Goal: Task Accomplishment & Management: Use online tool/utility

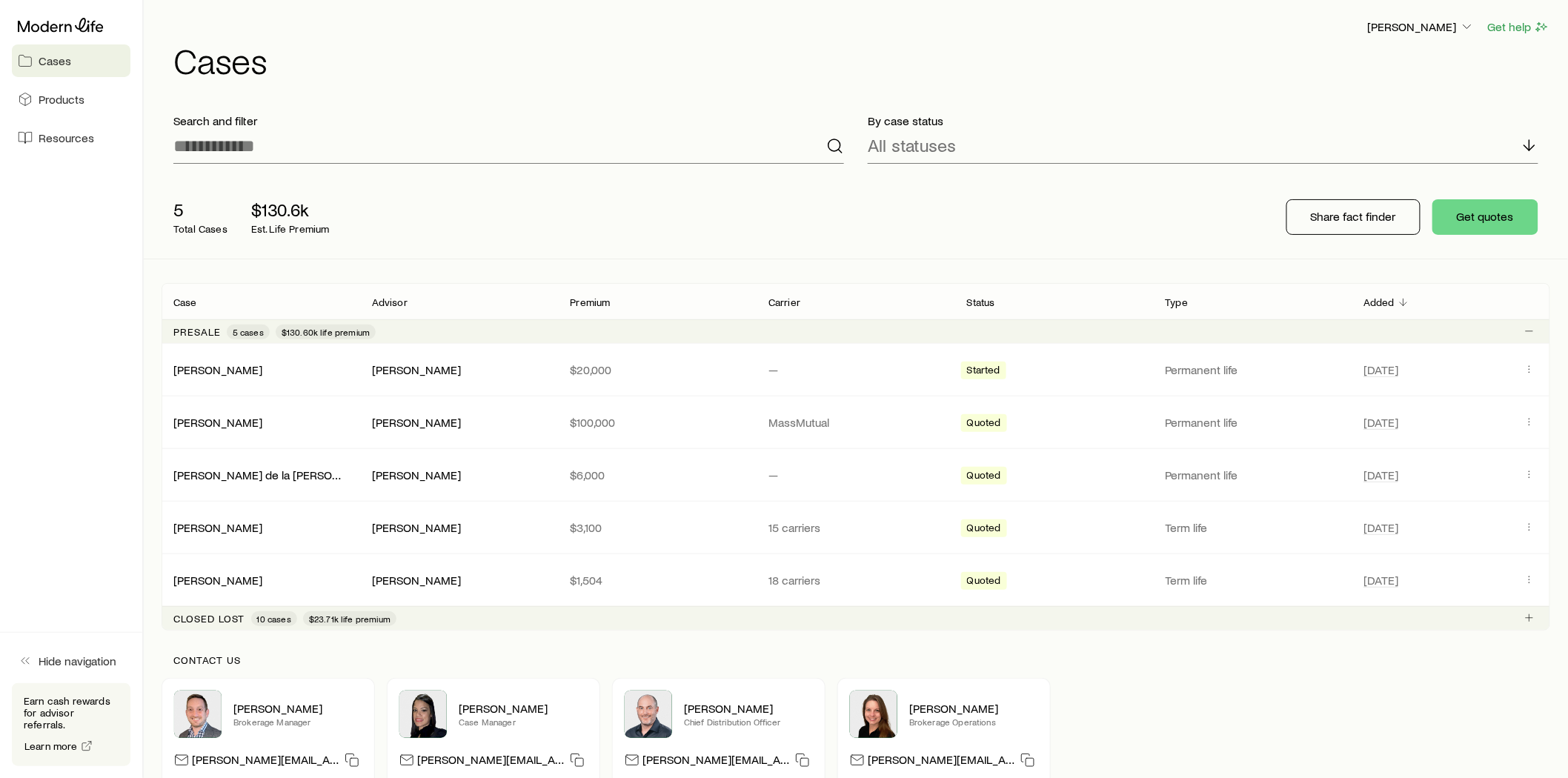
click at [1483, 193] on div "Share fact finder Get quotes" at bounding box center [1412, 217] width 276 height 59
click at [1475, 213] on button "Get quotes" at bounding box center [1486, 217] width 106 height 36
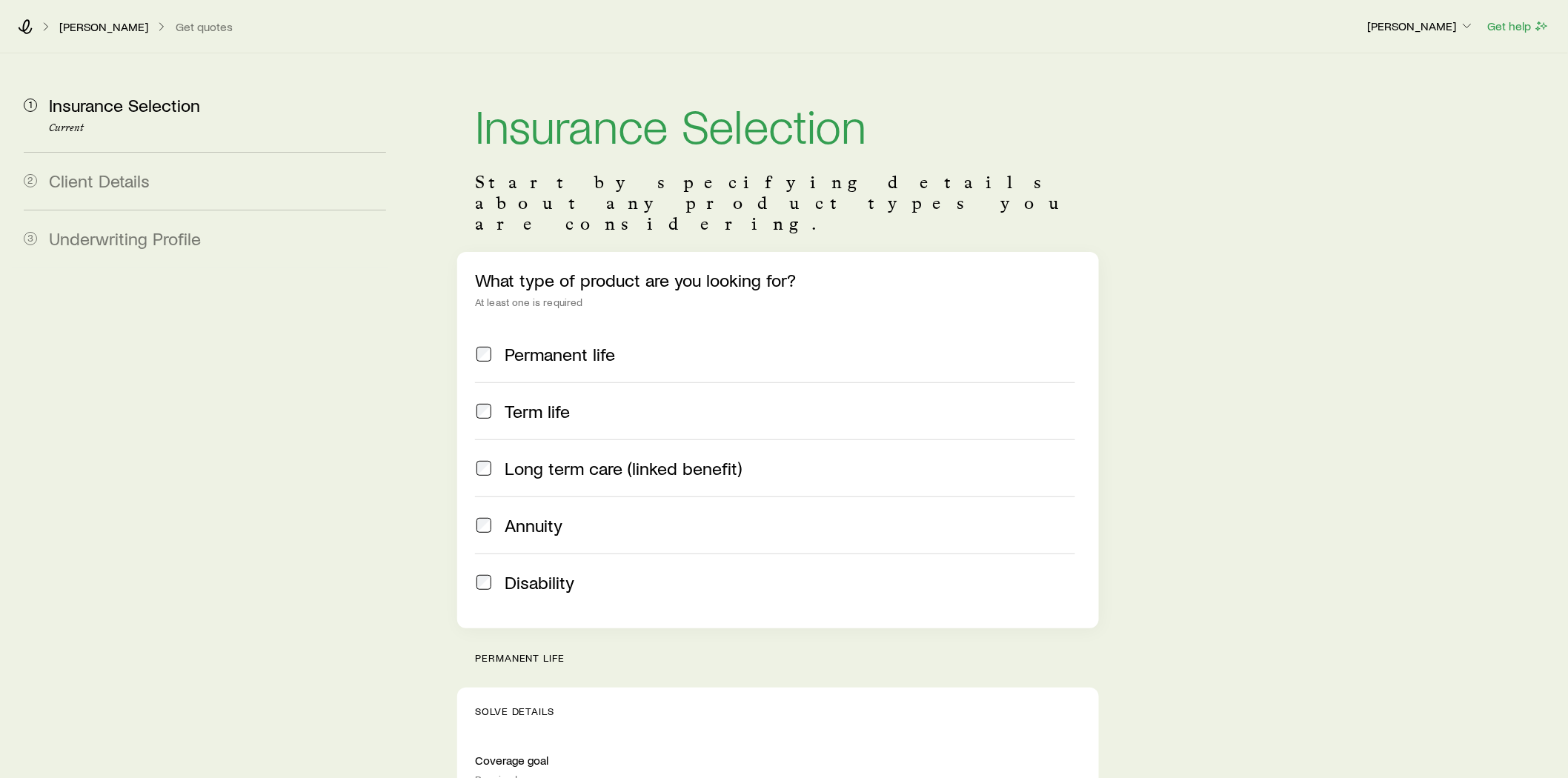
click at [504, 344] on div "Permanent life" at bounding box center [775, 354] width 600 height 20
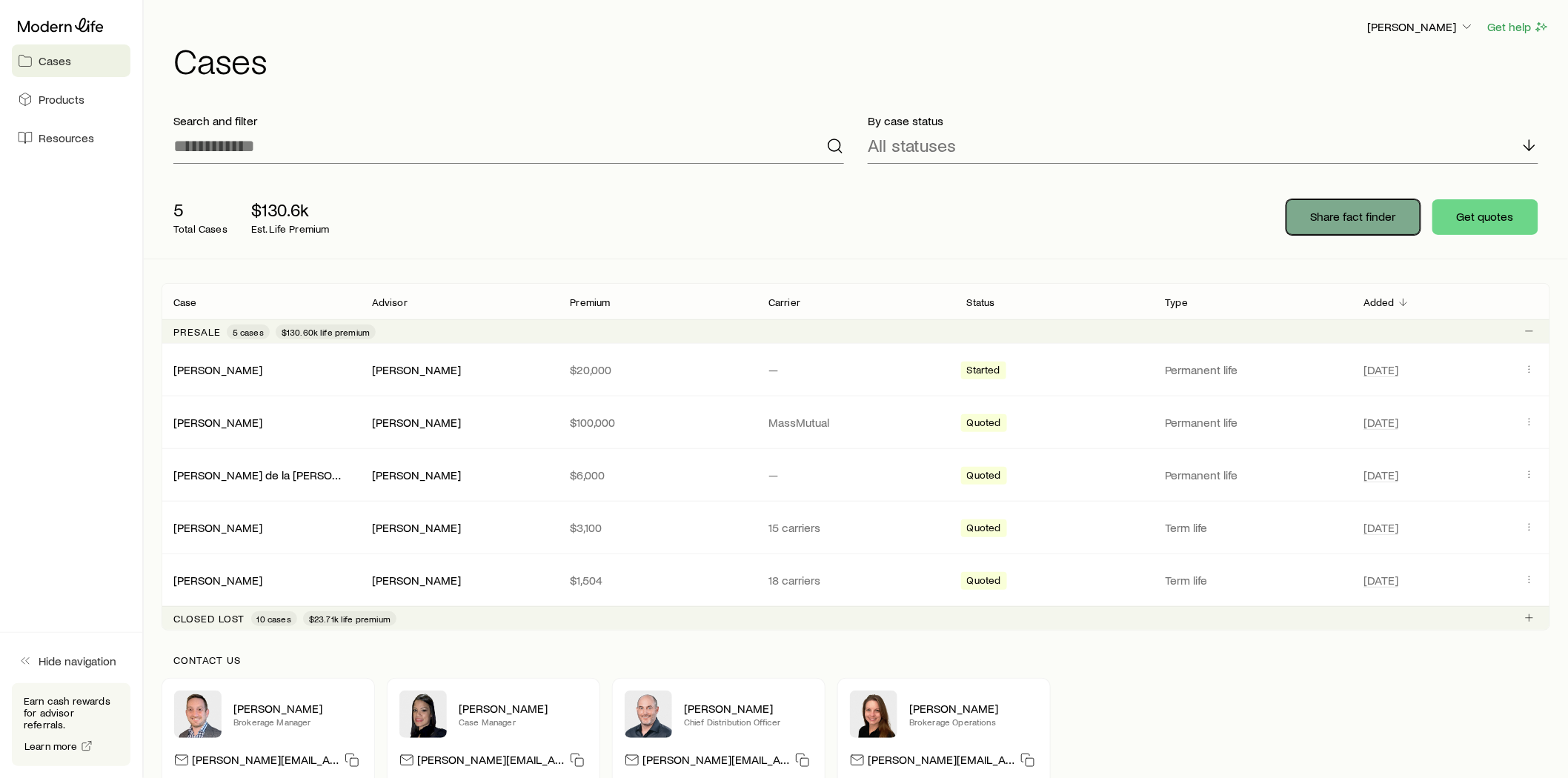
click at [1336, 219] on p "Share fact finder" at bounding box center [1353, 216] width 85 height 15
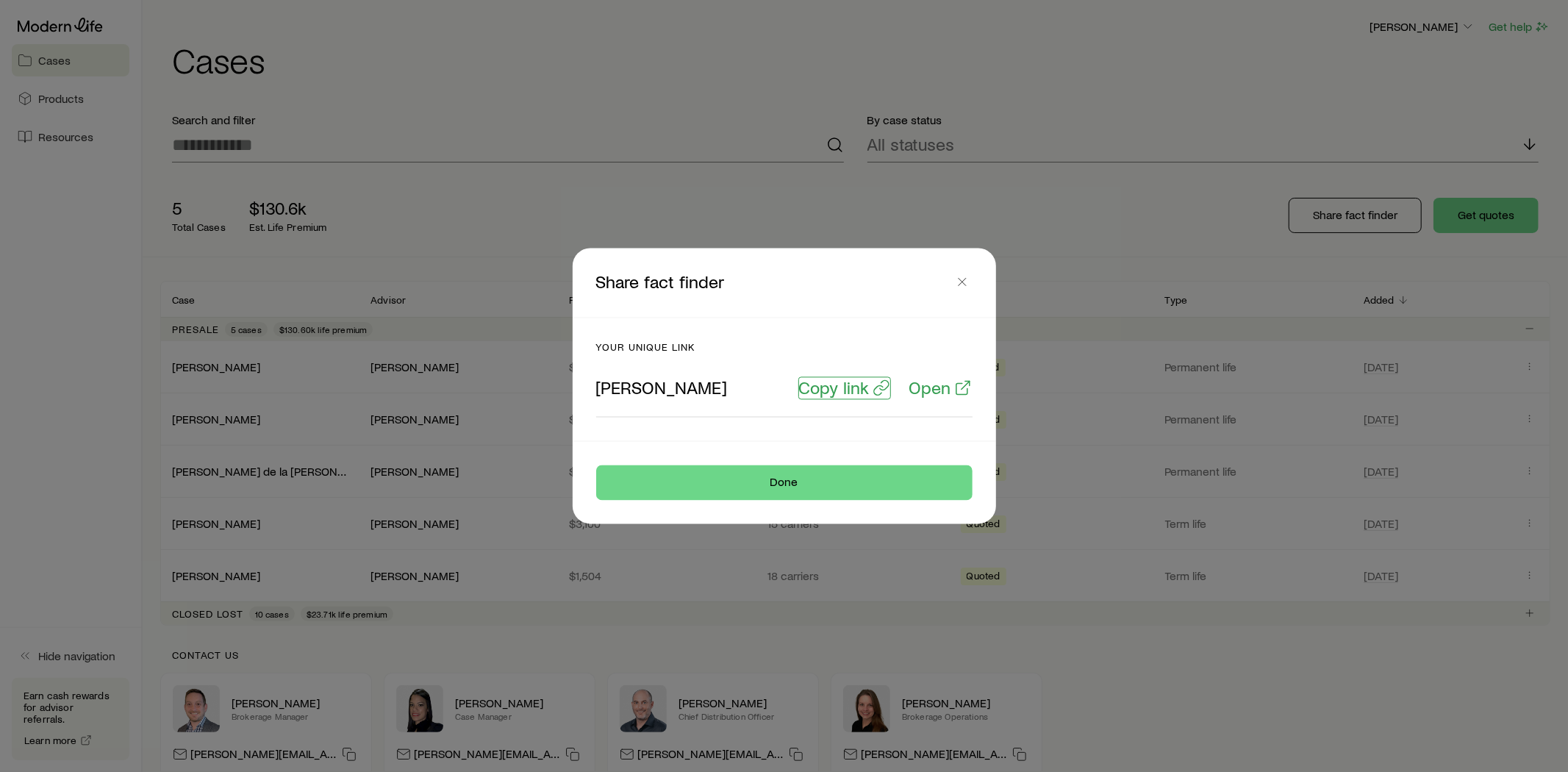
click at [841, 392] on p "Copy link" at bounding box center [835, 388] width 70 height 20
click at [850, 494] on button "Done" at bounding box center [784, 483] width 376 height 35
